Goal: Information Seeking & Learning: Learn about a topic

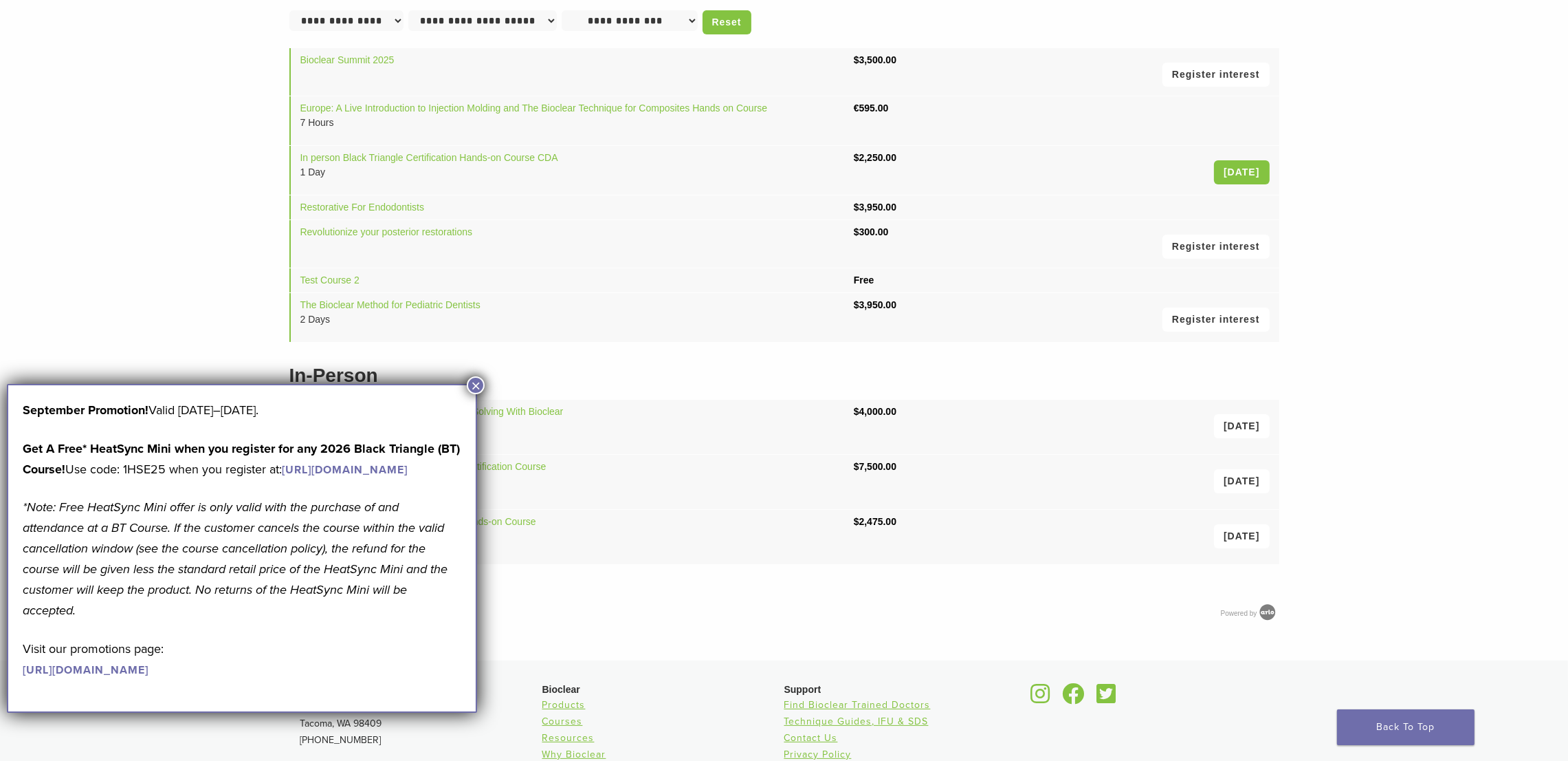
scroll to position [206, 0]
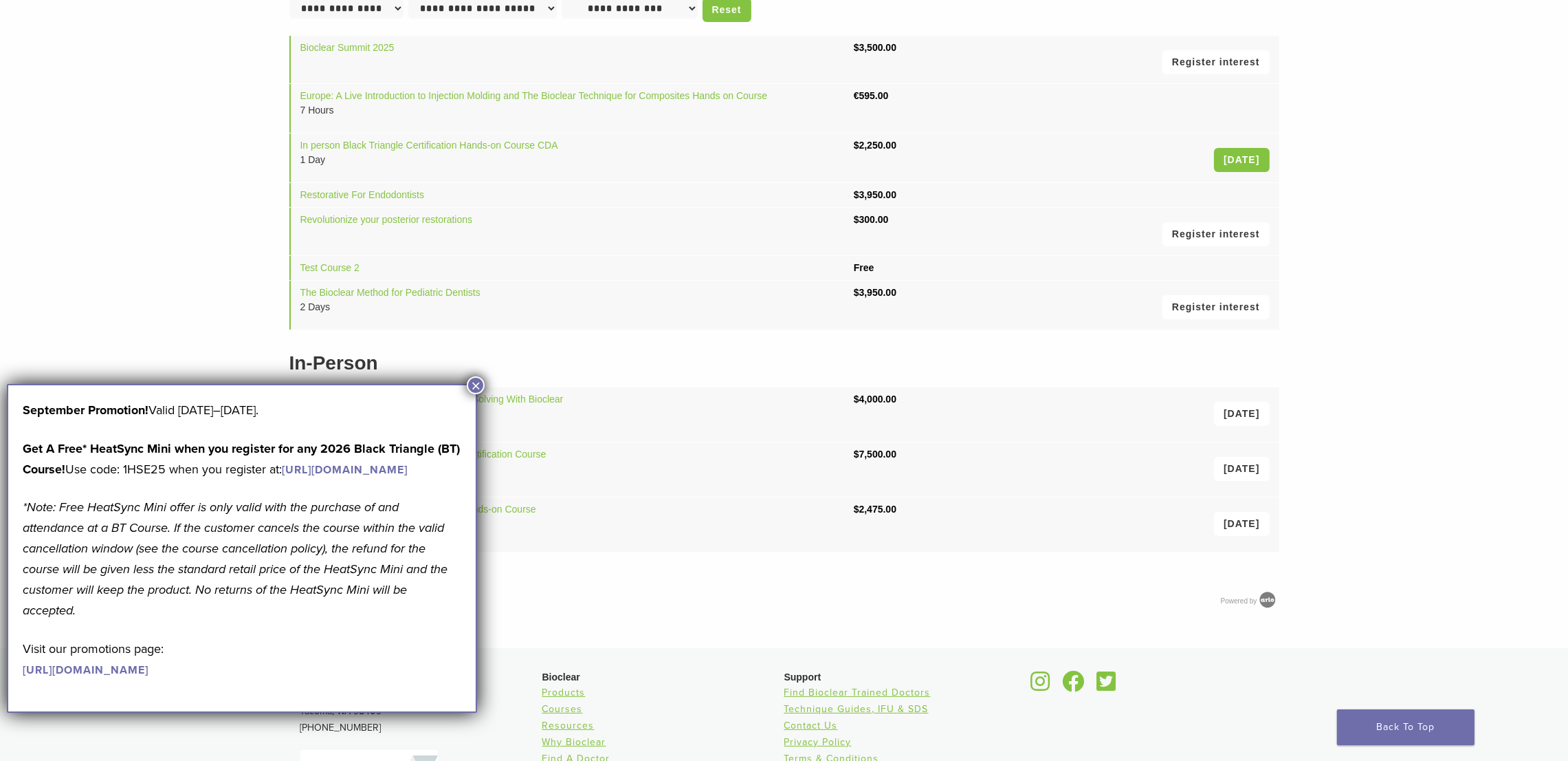
click at [475, 381] on button "×" at bounding box center [475, 385] width 18 height 18
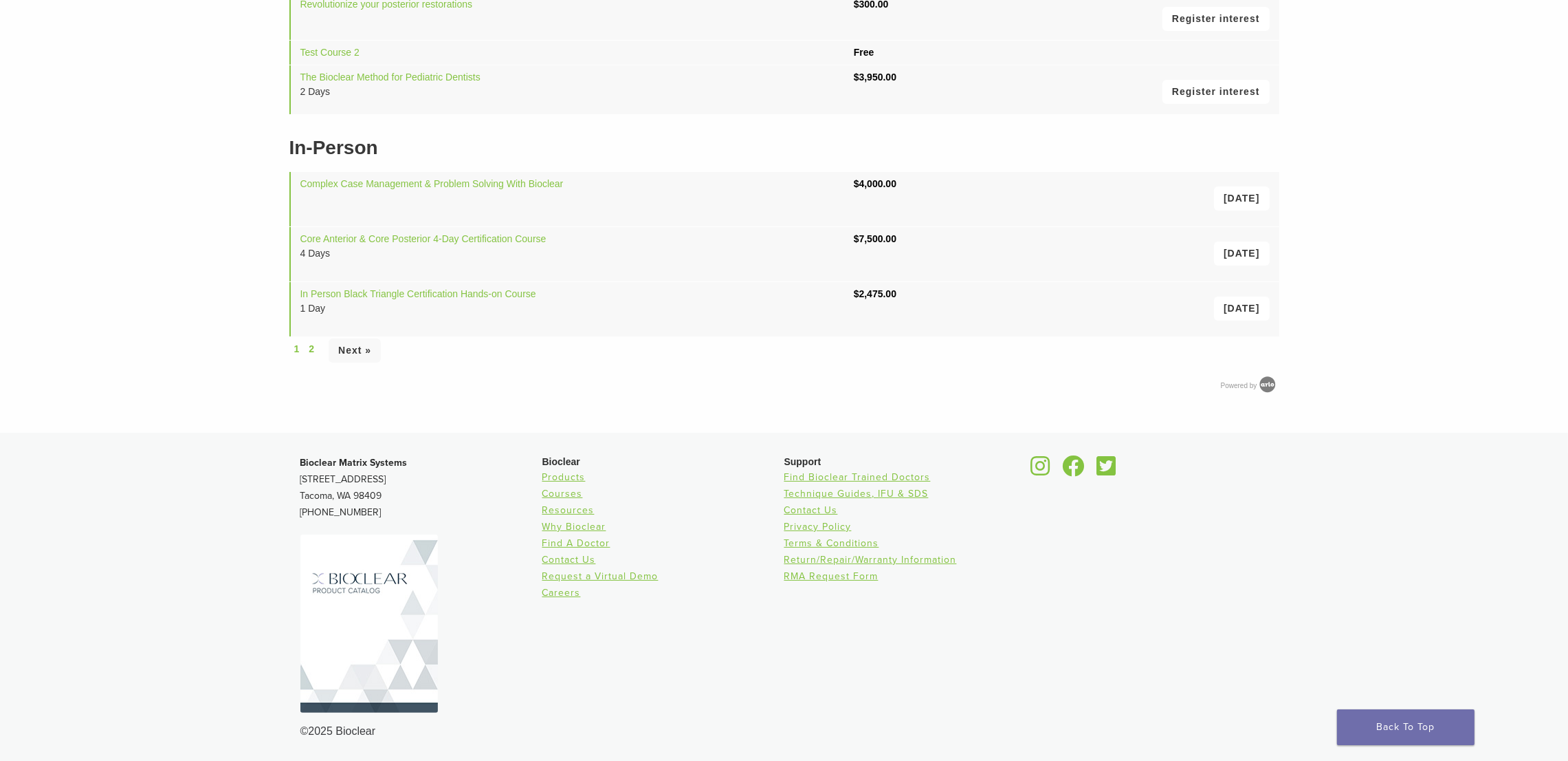
scroll to position [0, 0]
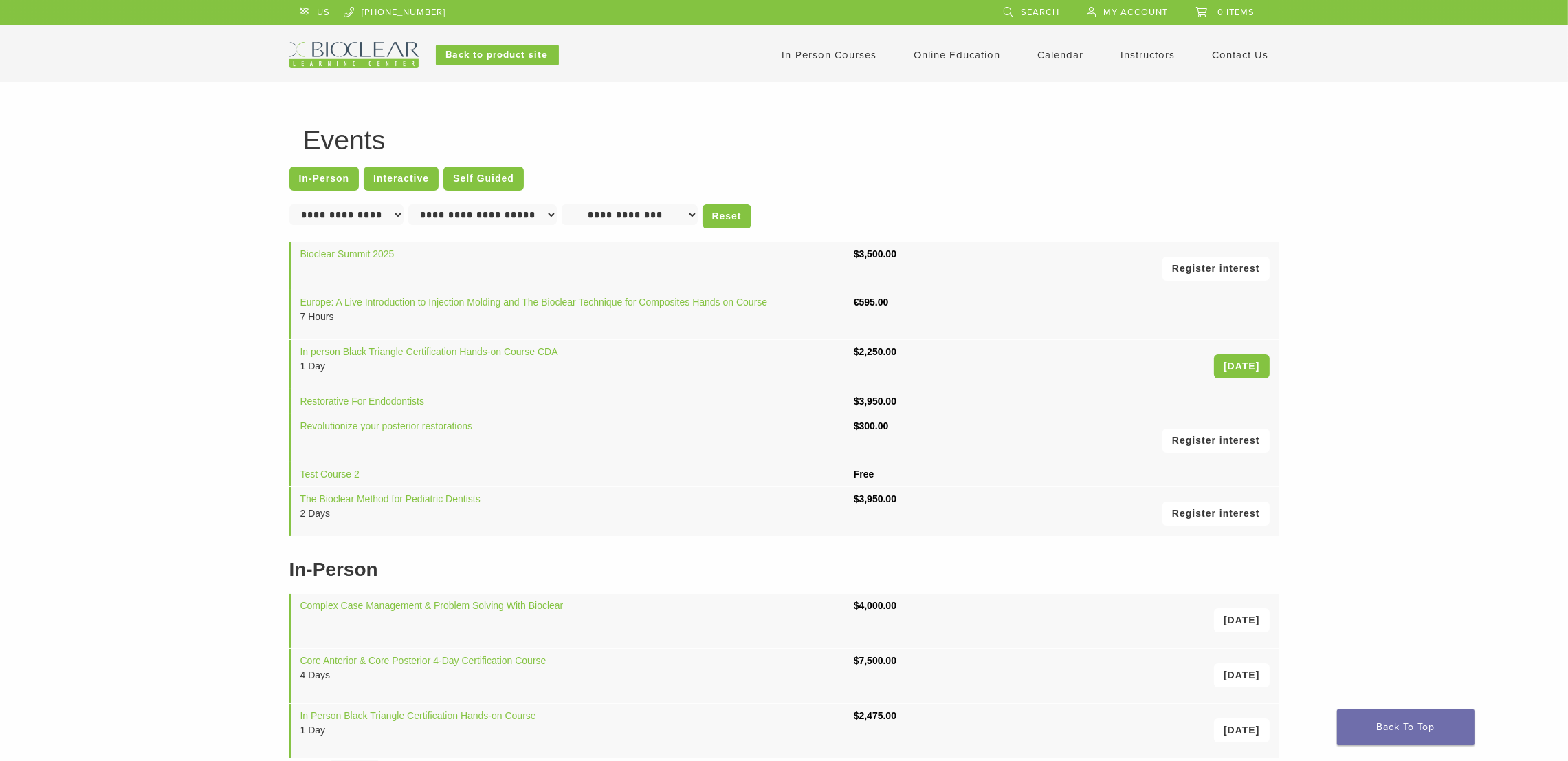
click at [829, 57] on link "In-Person Courses" at bounding box center [829, 54] width 95 height 12
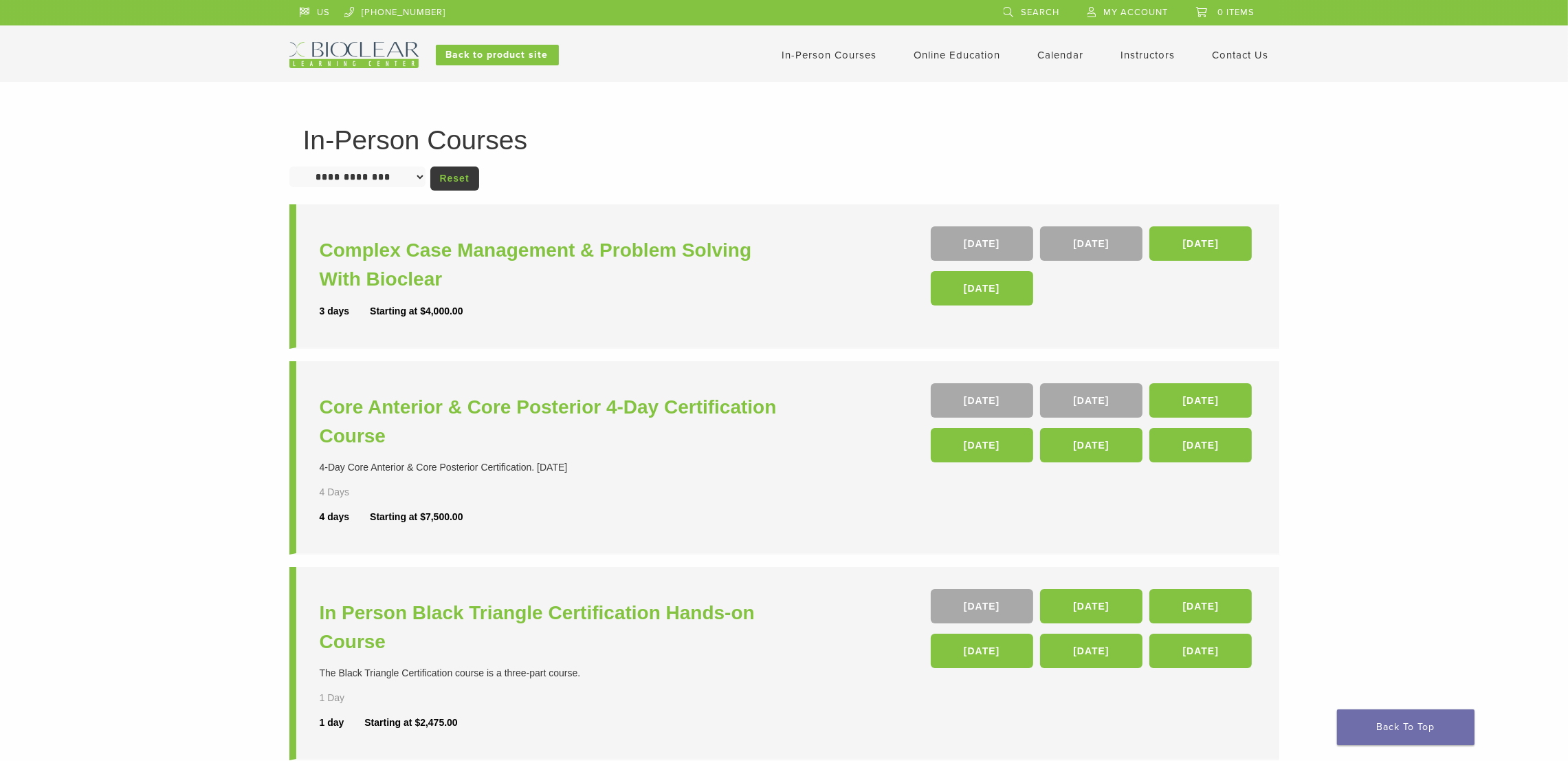
click at [1149, 52] on link "Instructors" at bounding box center [1148, 54] width 54 height 12
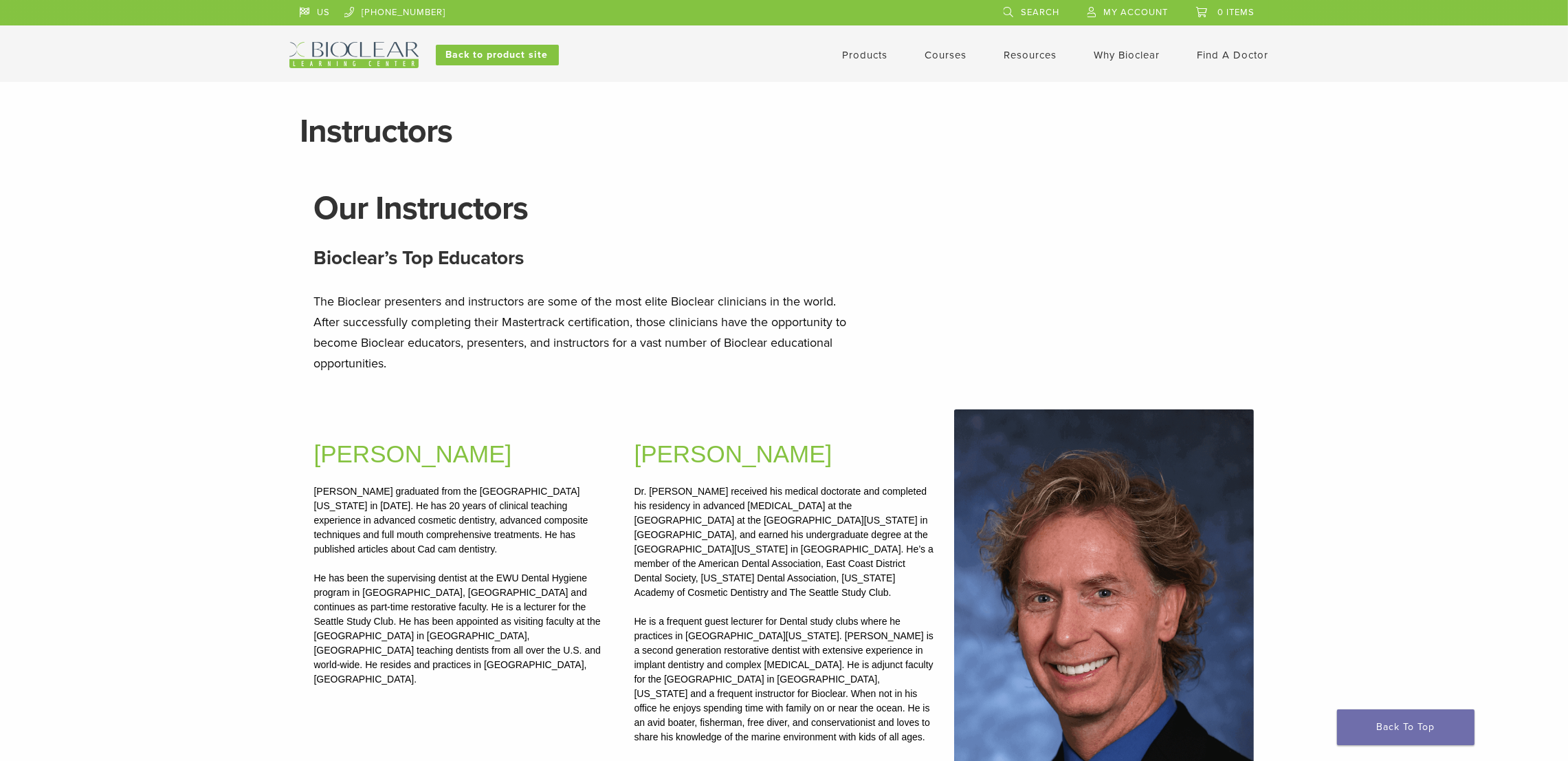
click at [950, 53] on link "Courses" at bounding box center [946, 54] width 42 height 12
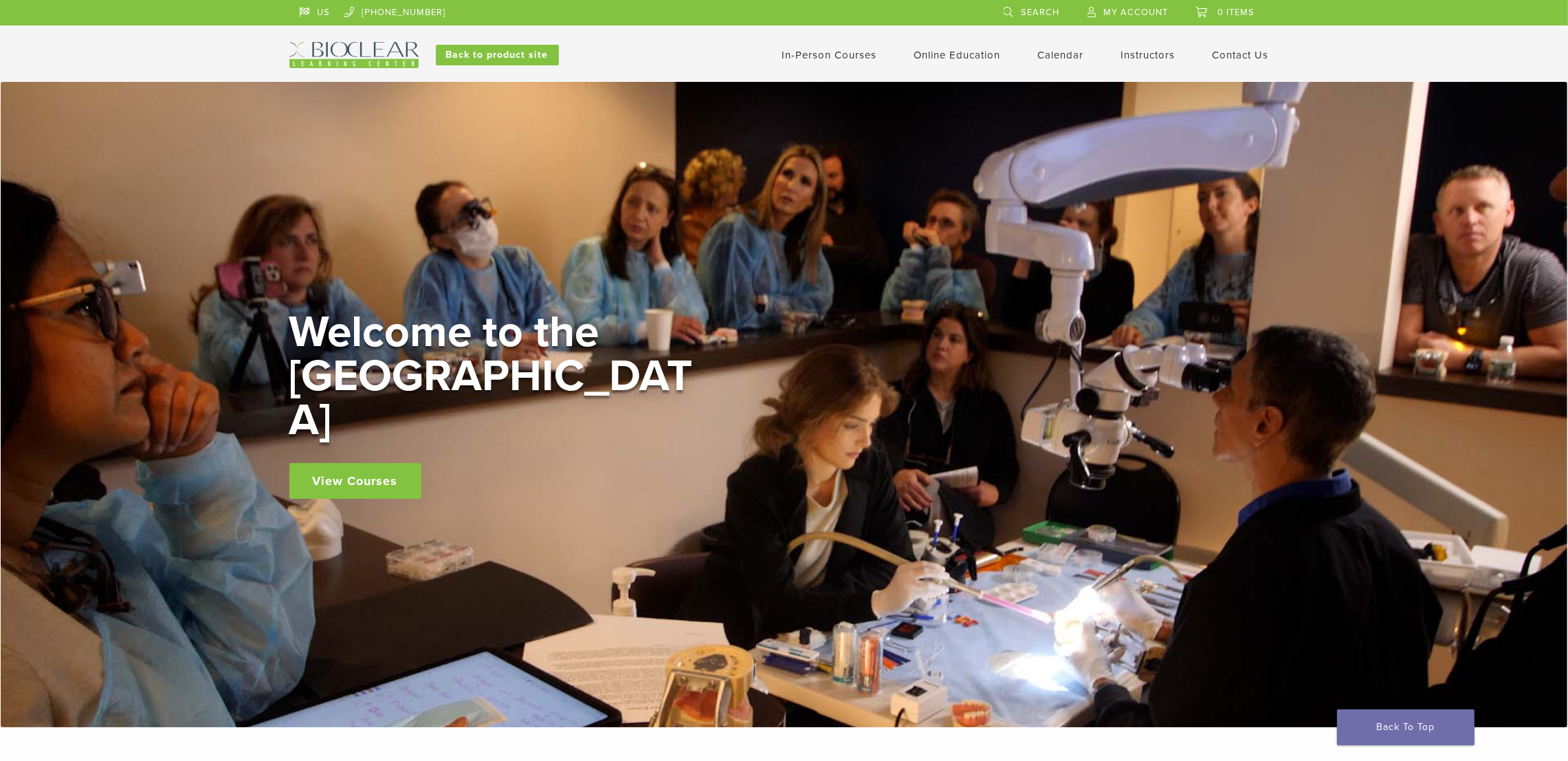
click at [762, 443] on div "Welcome to the [GEOGRAPHIC_DATA] View Courses" at bounding box center [784, 404] width 990 height 188
click at [111, 376] on div "Welcome to the Learning Center View Courses" at bounding box center [784, 404] width 1567 height 646
click at [1379, 728] on link "Back To Top" at bounding box center [1406, 727] width 138 height 36
